Goal: Browse casually: Explore the website without a specific task or goal

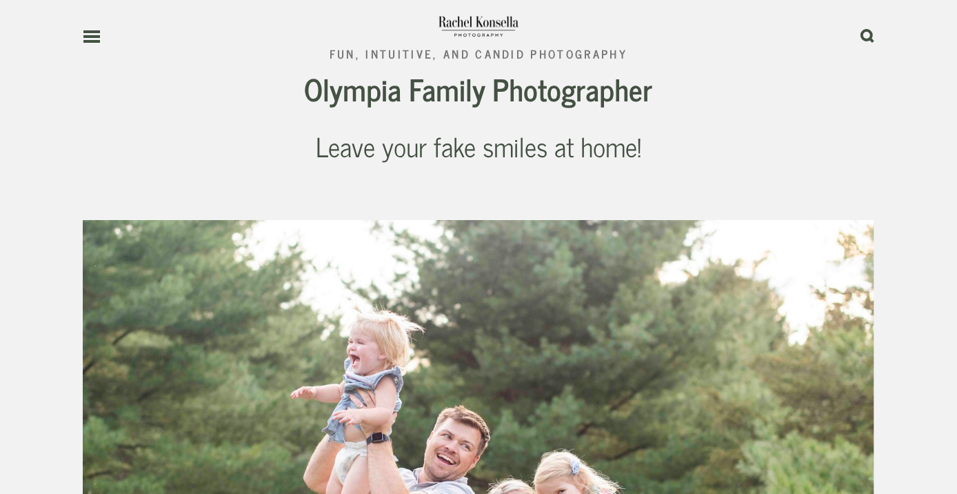
click at [877, 258] on div at bounding box center [478, 487] width 815 height 558
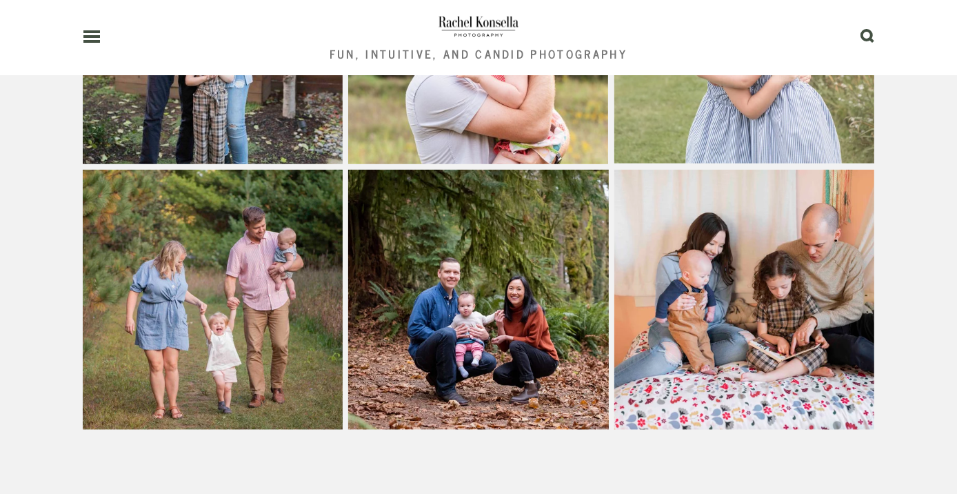
scroll to position [1034, 0]
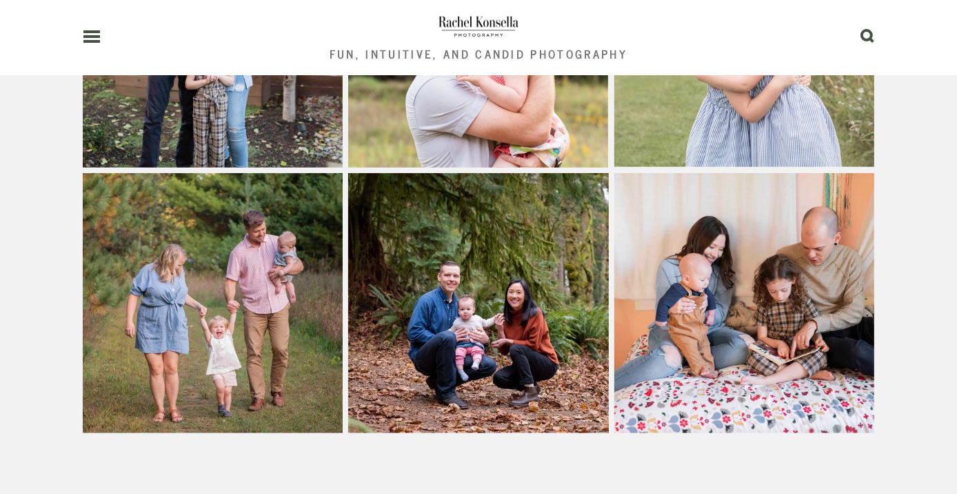
click at [311, 212] on img at bounding box center [212, 303] width 389 height 260
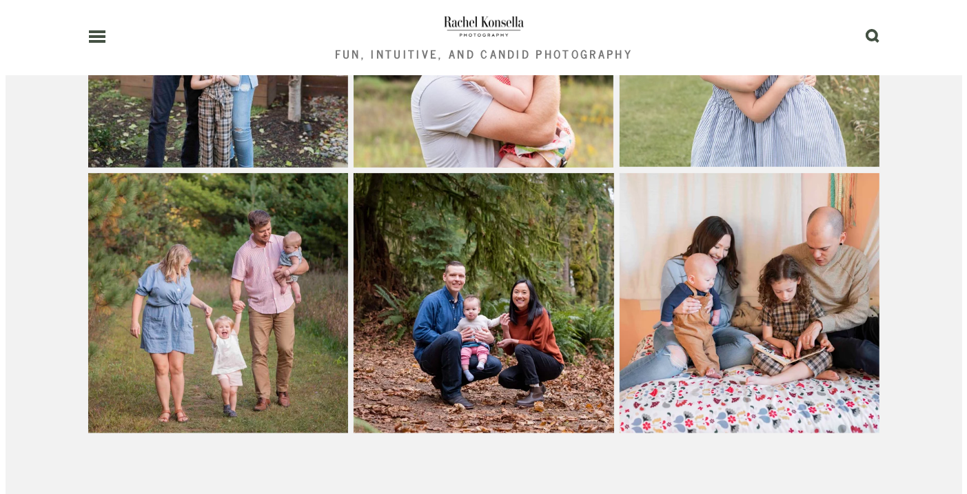
scroll to position [1041, 0]
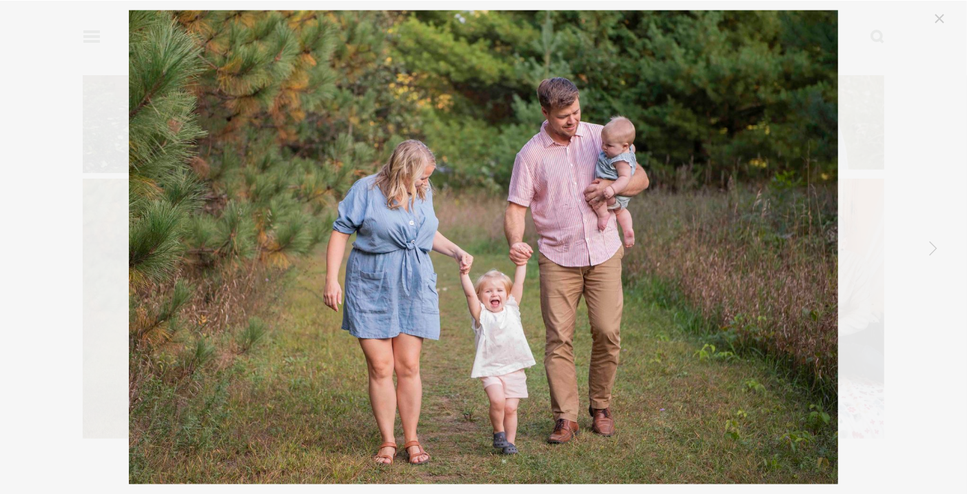
click at [610, 201] on img "Gallery" at bounding box center [483, 247] width 709 height 474
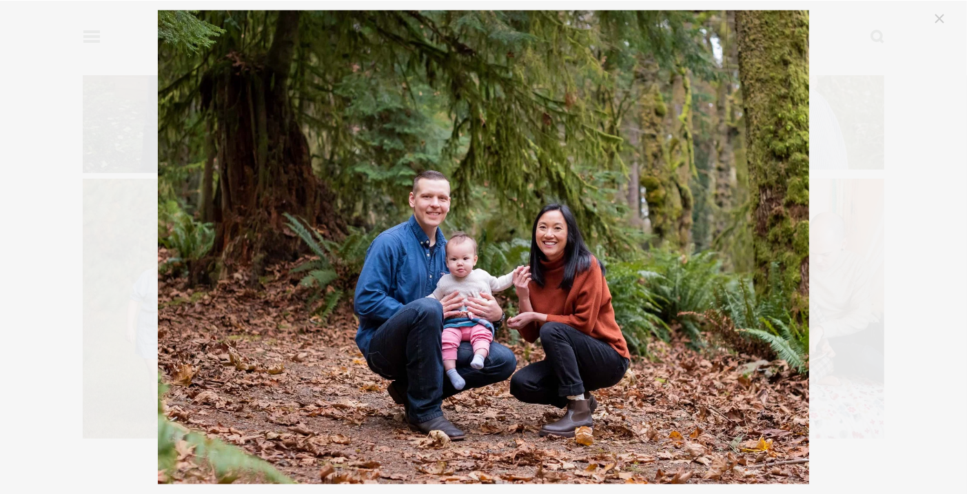
click at [610, 201] on img "Gallery" at bounding box center [483, 247] width 651 height 474
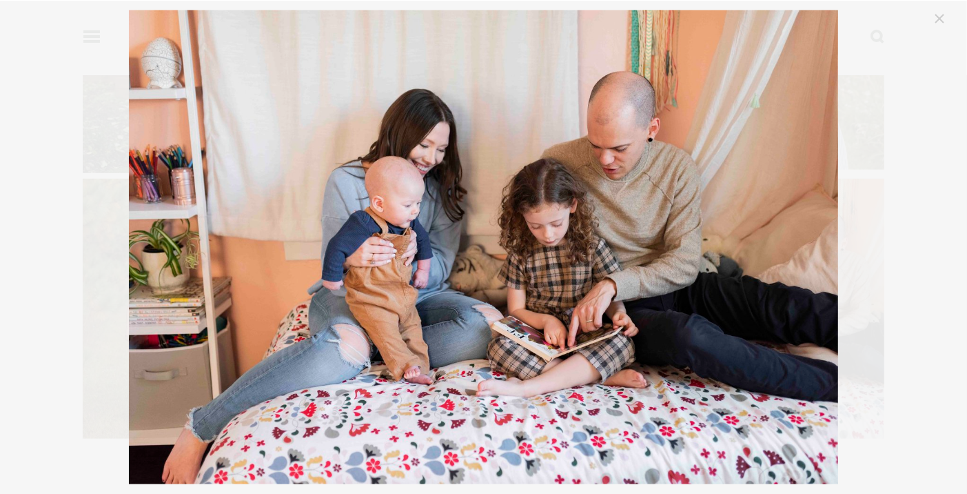
click at [610, 201] on img "Gallery" at bounding box center [483, 247] width 709 height 474
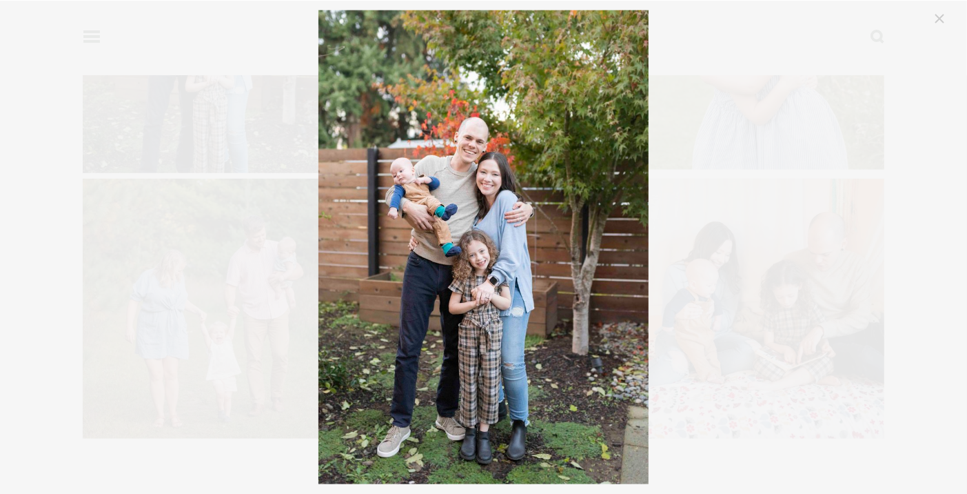
click at [610, 201] on img "Gallery" at bounding box center [483, 247] width 330 height 474
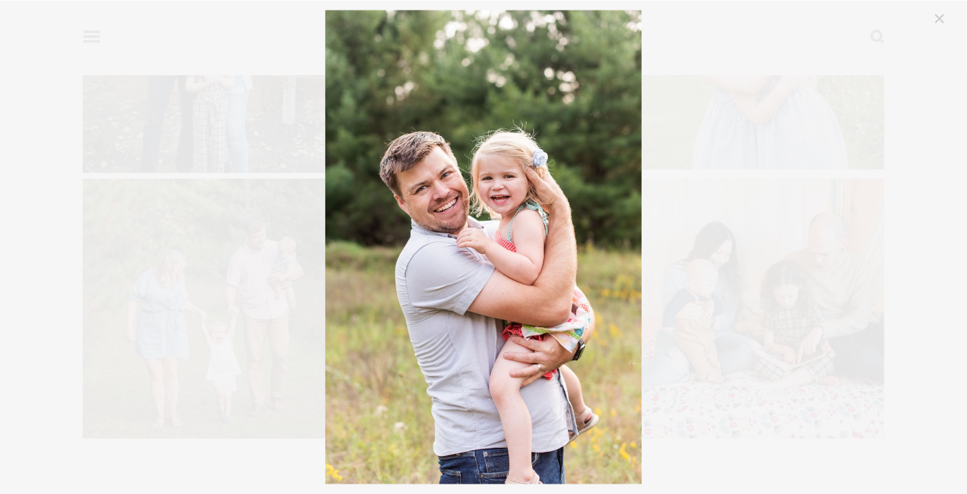
click at [610, 201] on img "Gallery" at bounding box center [483, 247] width 316 height 474
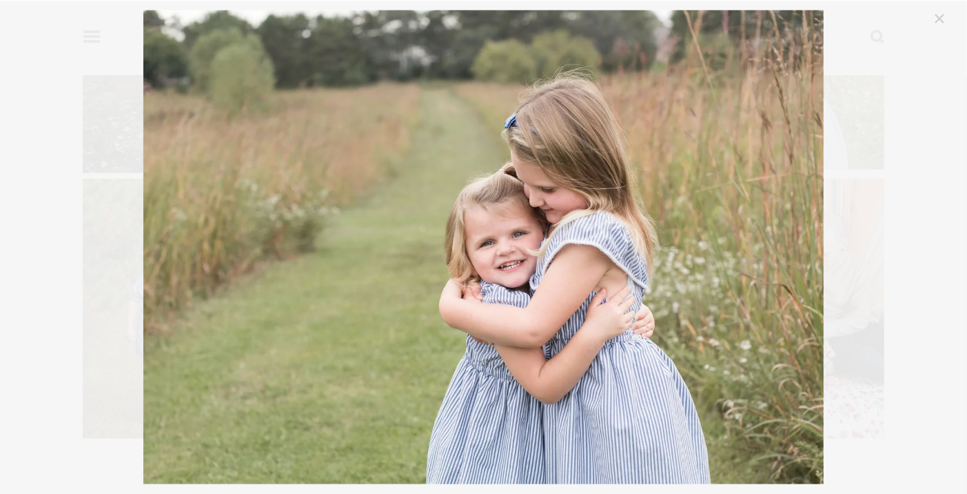
click at [610, 201] on img "Gallery" at bounding box center [483, 247] width 680 height 474
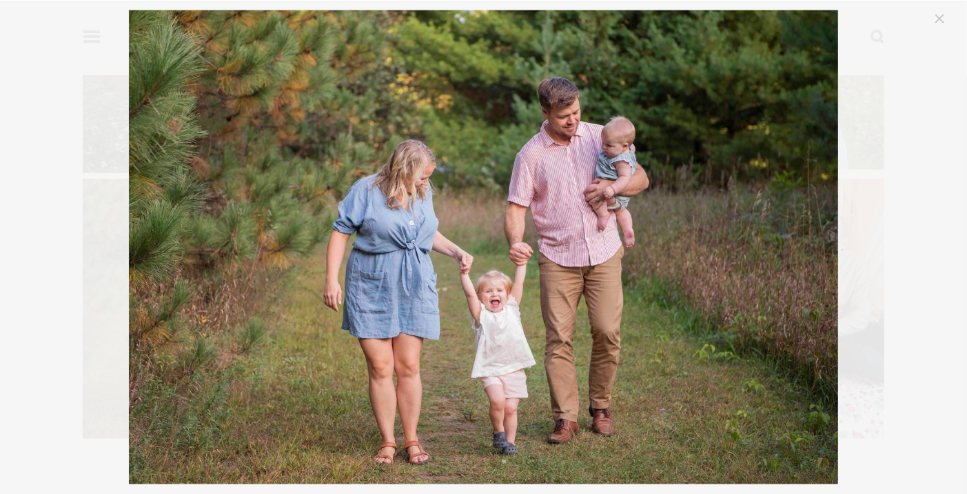
click at [610, 201] on img "Gallery" at bounding box center [483, 247] width 709 height 474
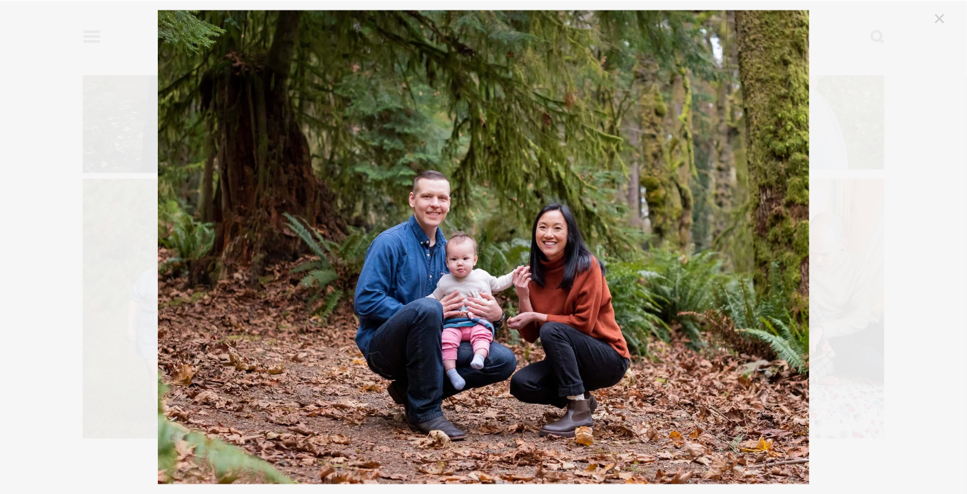
click at [610, 201] on img "Gallery" at bounding box center [483, 247] width 651 height 474
